Goal: Task Accomplishment & Management: Use online tool/utility

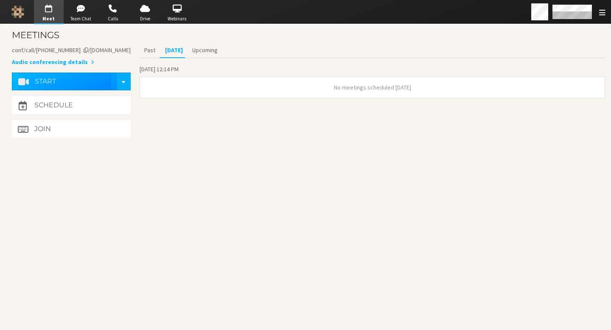
click at [92, 73] on button "Start" at bounding box center [64, 82] width 93 height 18
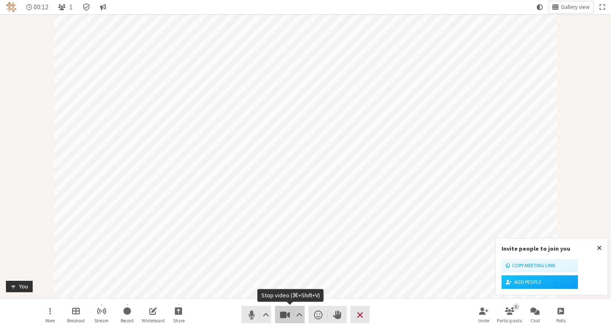
click at [289, 316] on span "Stop video (⌘+Shift+V)" at bounding box center [285, 315] width 12 height 12
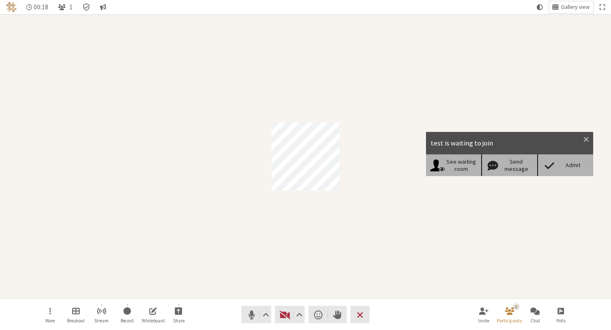
click at [553, 166] on span at bounding box center [549, 165] width 15 height 12
